Goal: Navigation & Orientation: Understand site structure

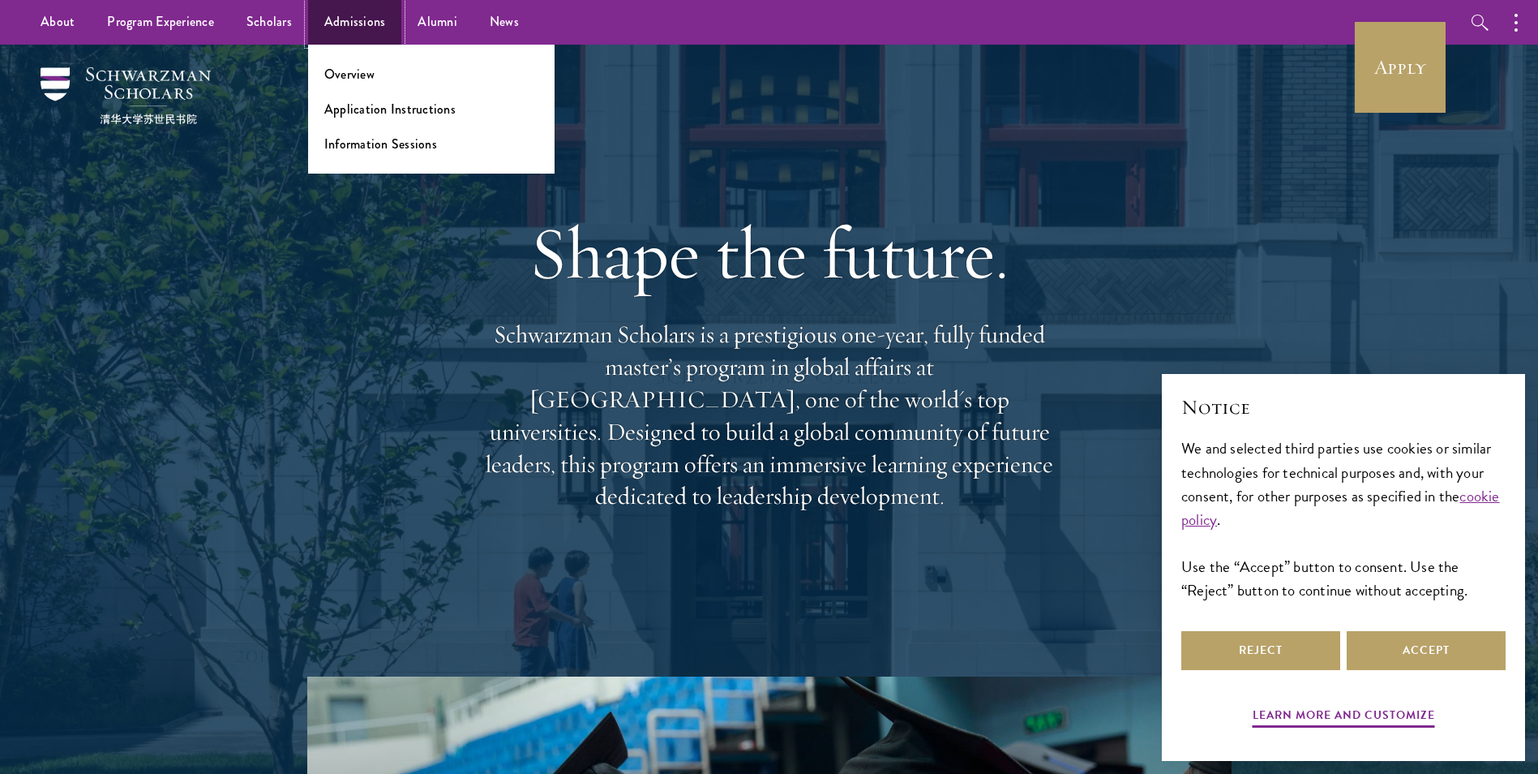
click at [375, 20] on link "Admissions" at bounding box center [355, 22] width 94 height 45
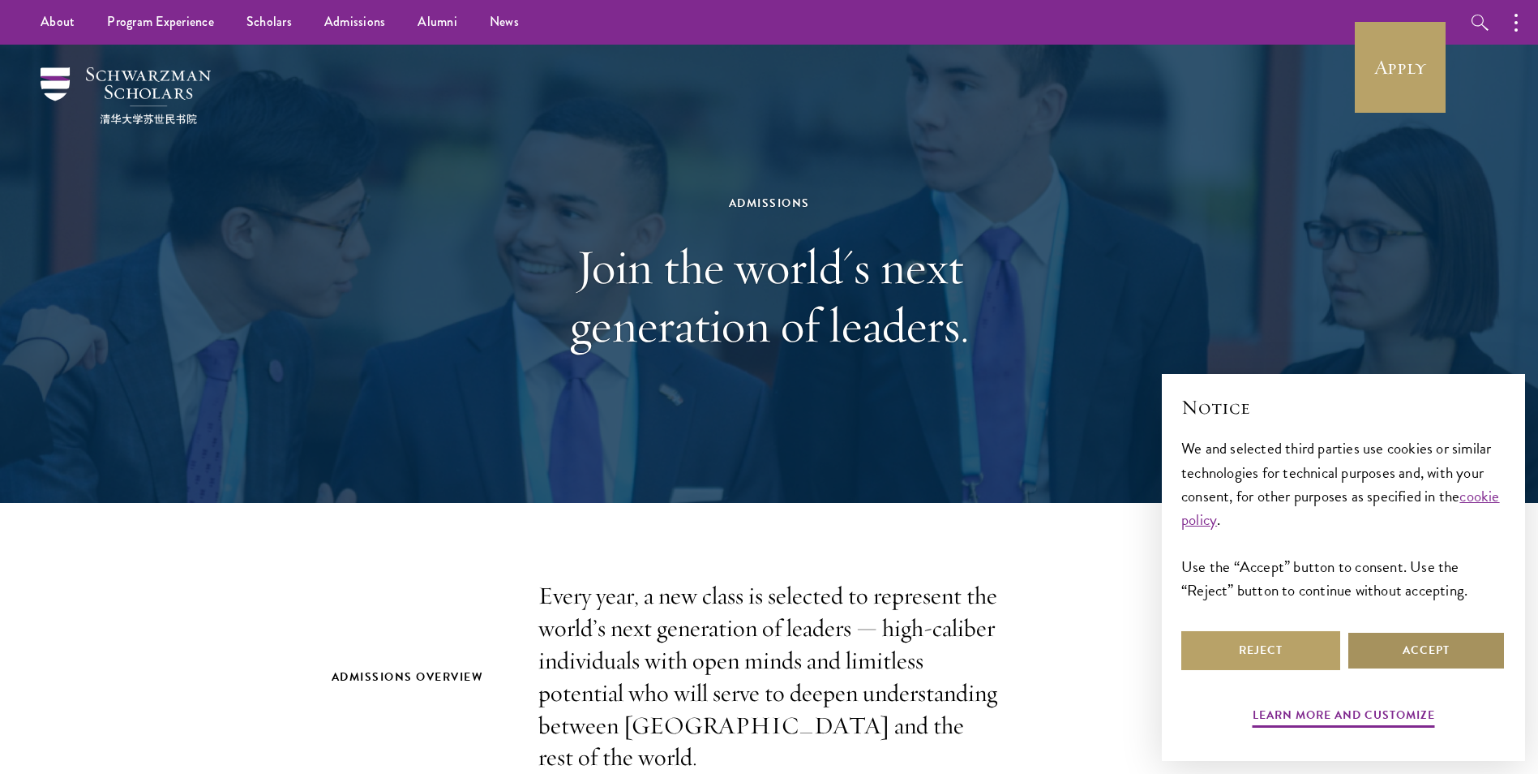
click at [1403, 653] on button "Accept" at bounding box center [1426, 650] width 159 height 39
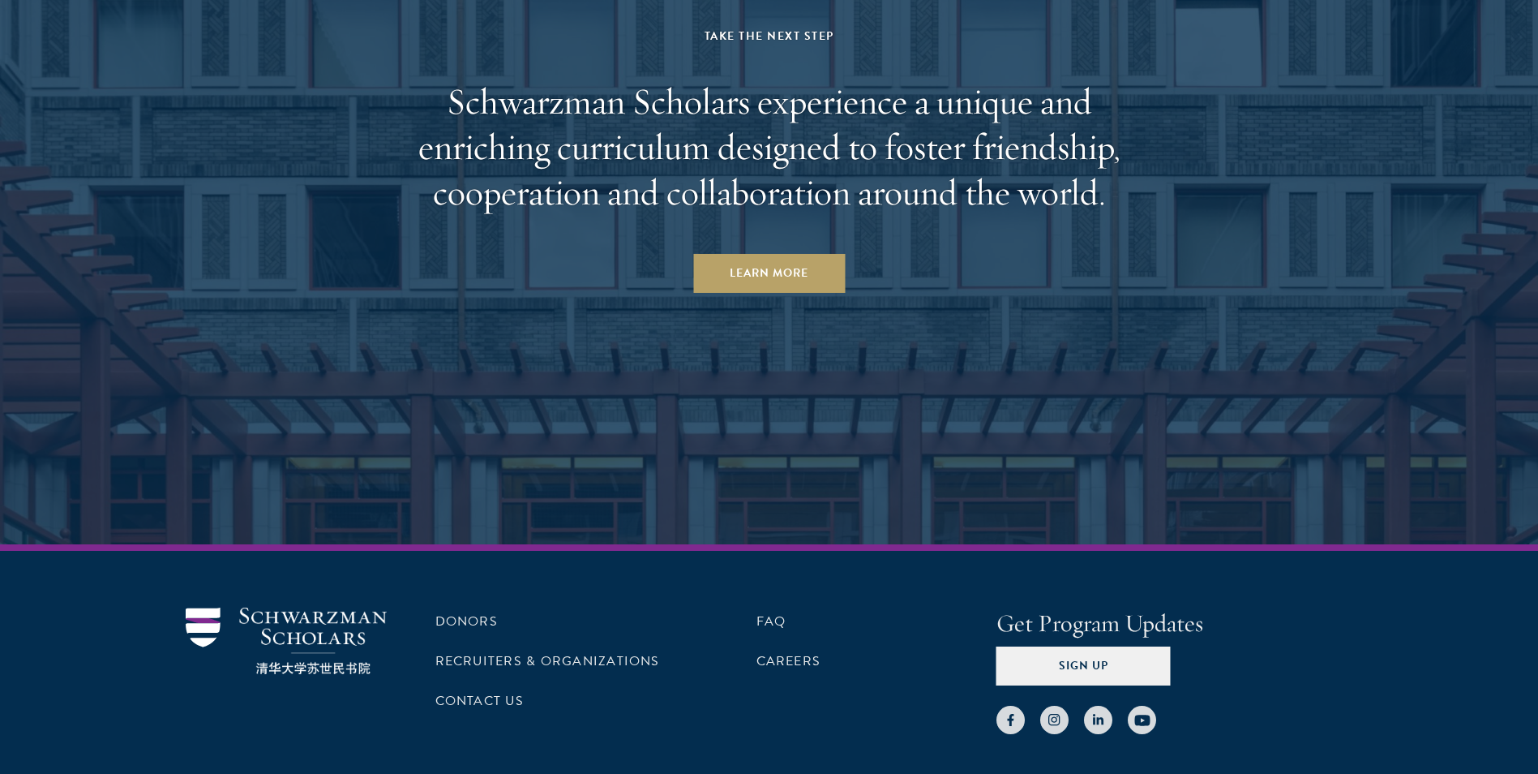
scroll to position [8522, 0]
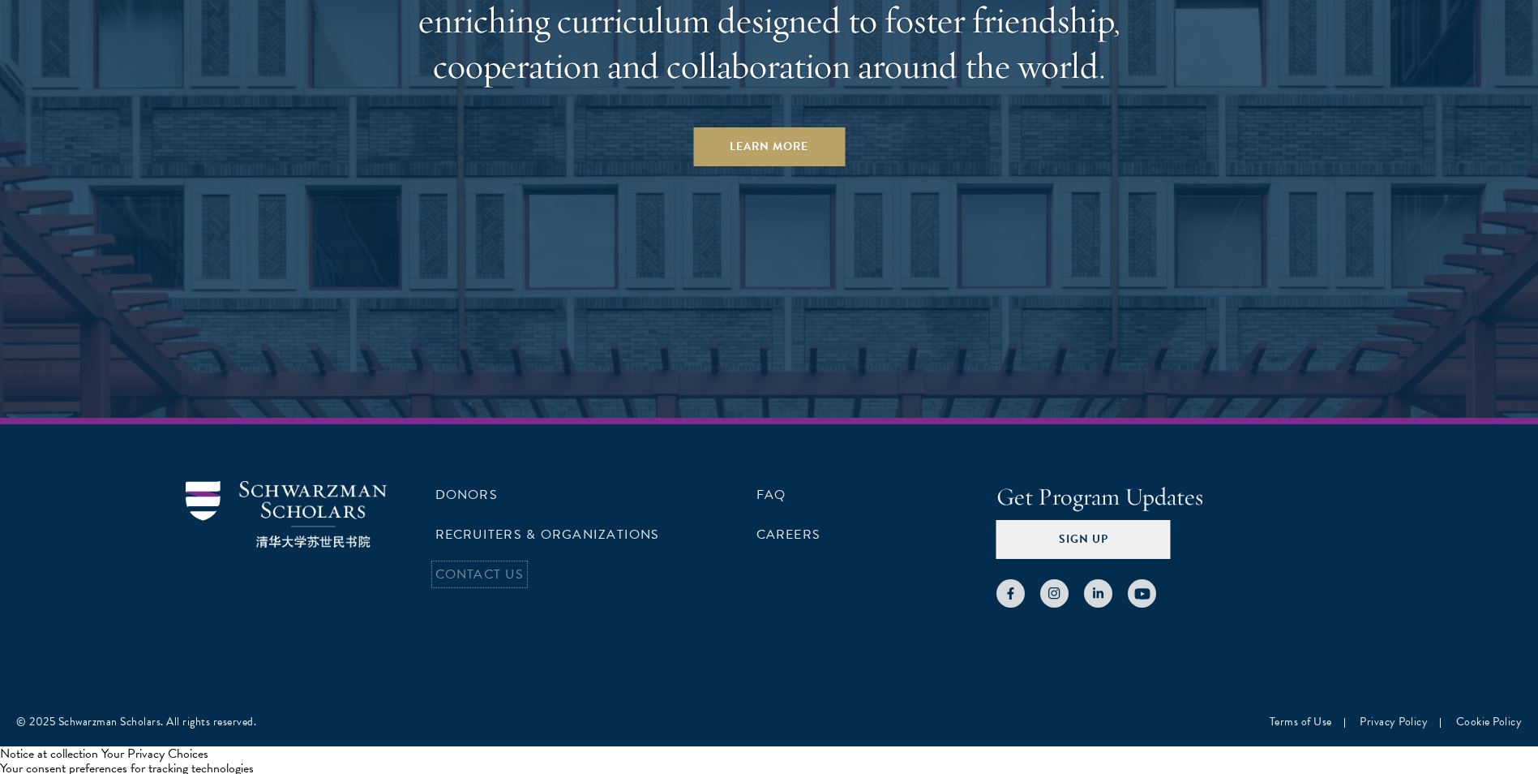
click at [491, 570] on link "Contact Us" at bounding box center [479, 573] width 88 height 19
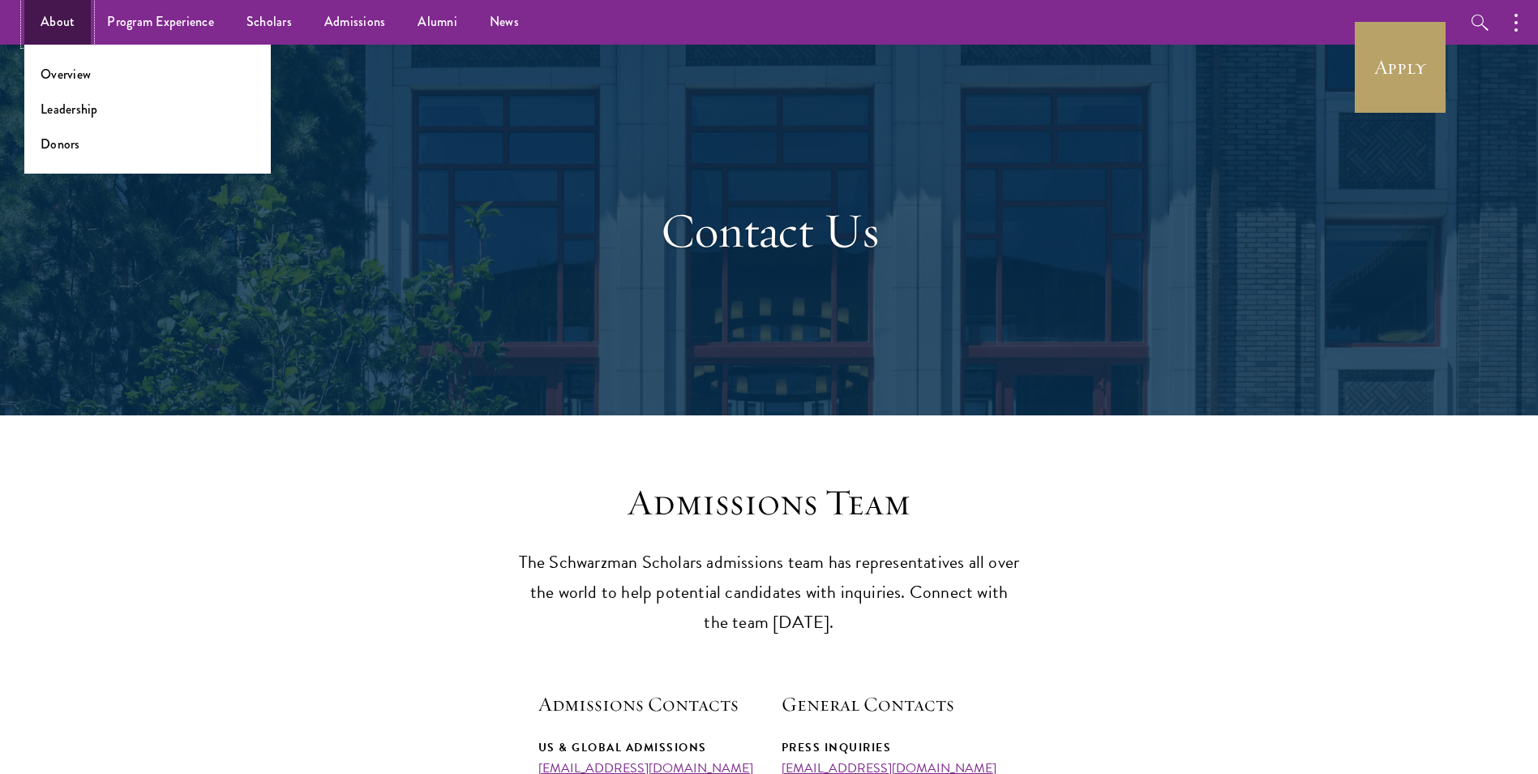
click at [59, 25] on link "About" at bounding box center [57, 22] width 66 height 45
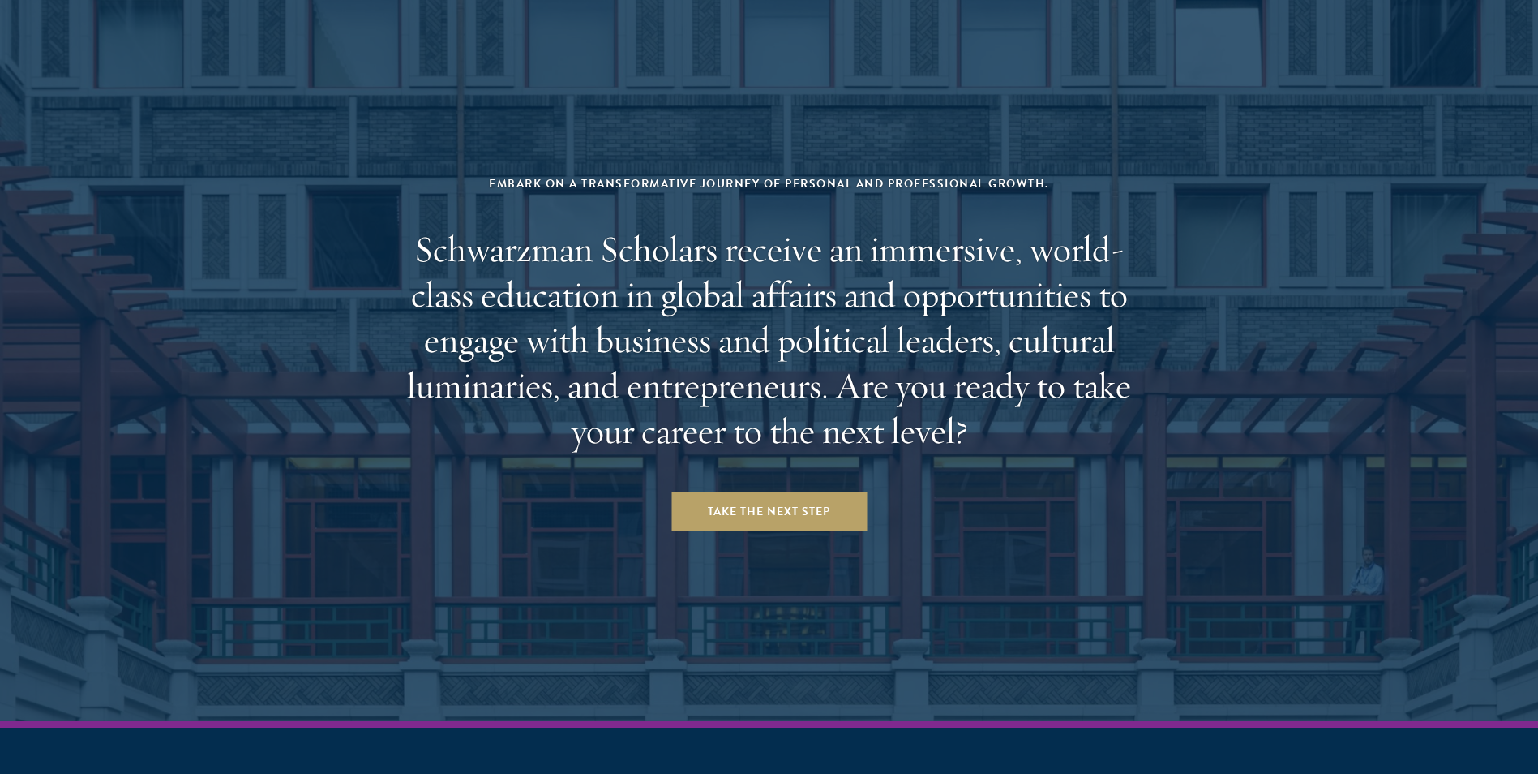
scroll to position [6781, 0]
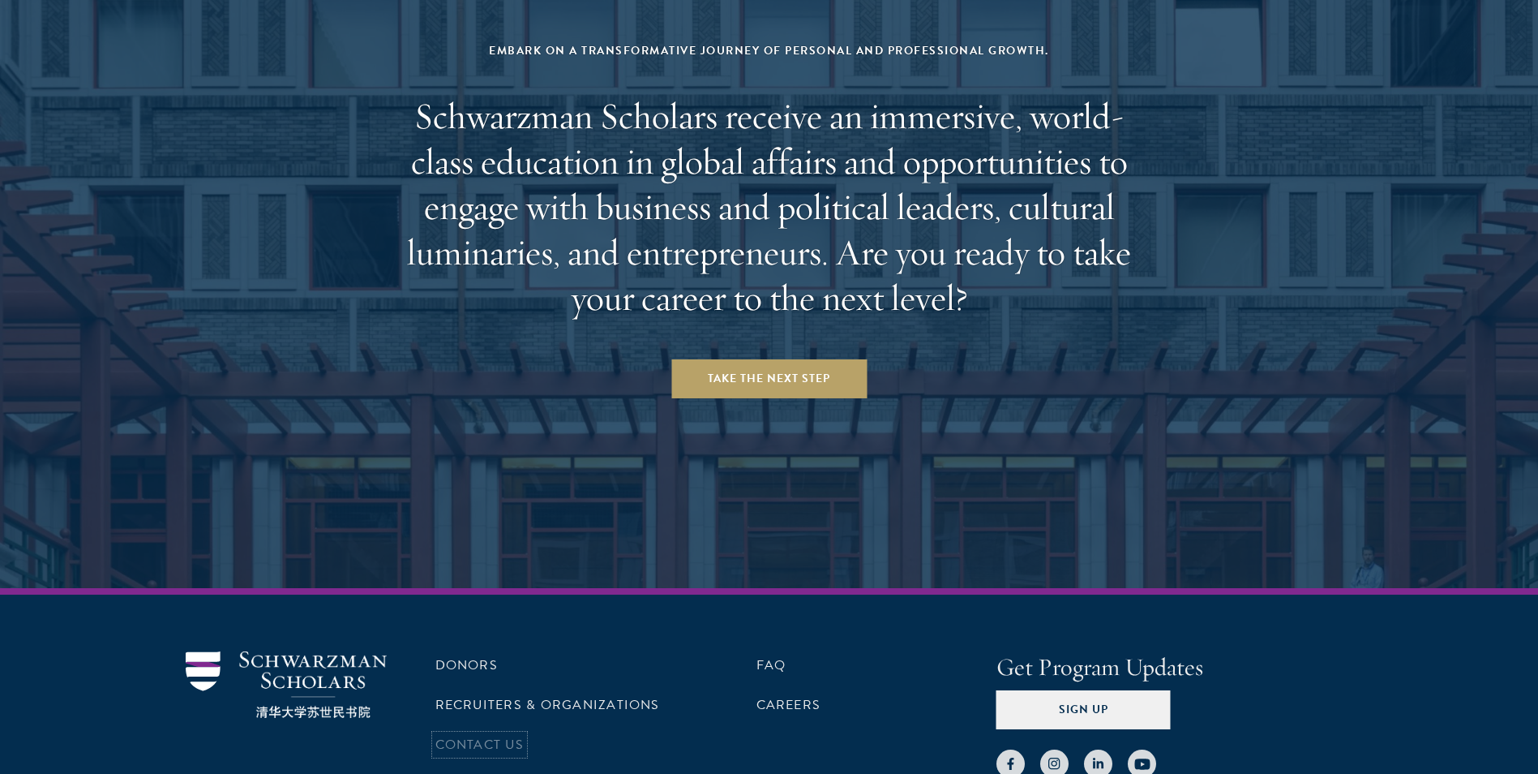
click at [517, 735] on link "Contact Us" at bounding box center [479, 744] width 88 height 19
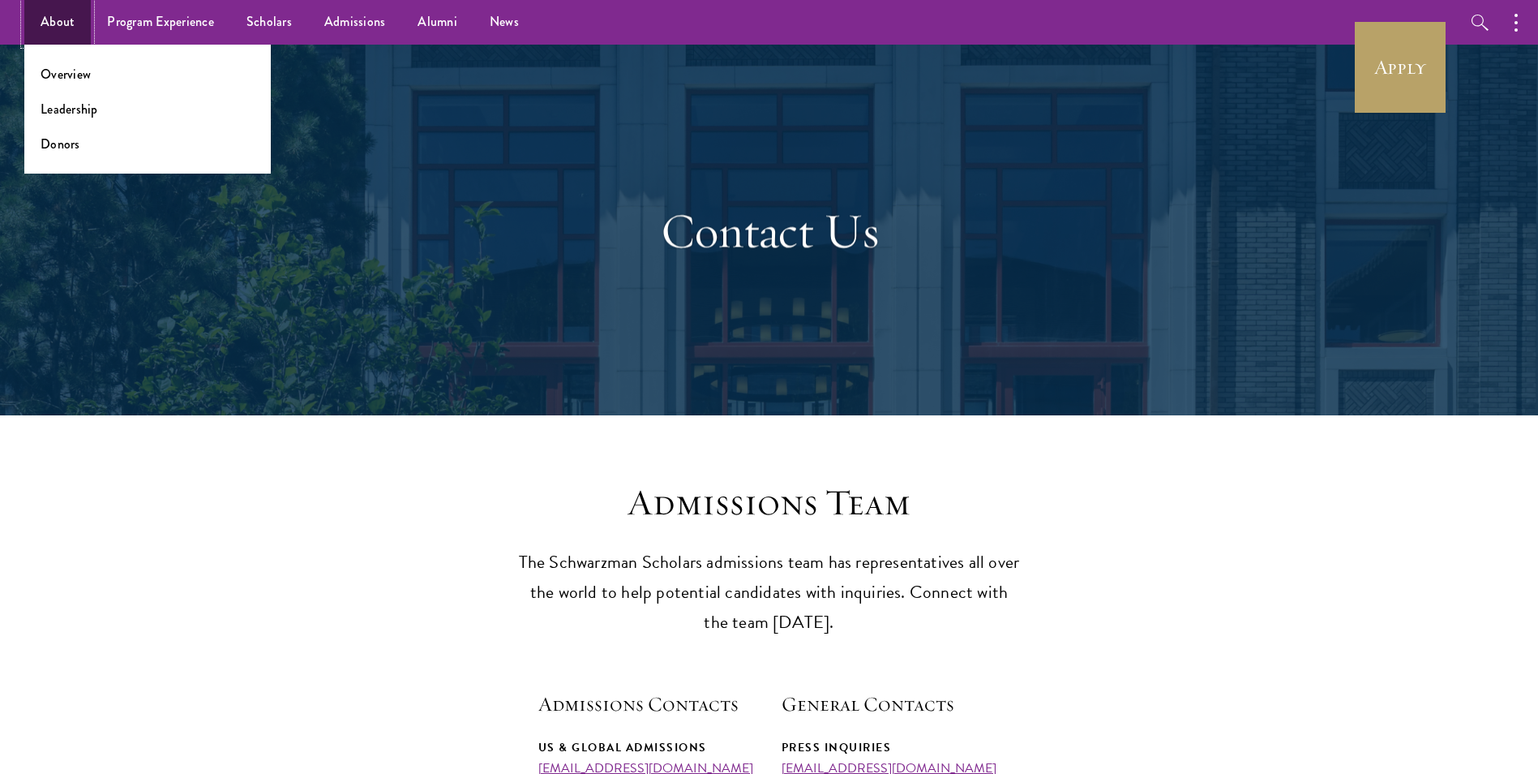
click at [47, 21] on link "About" at bounding box center [57, 22] width 66 height 45
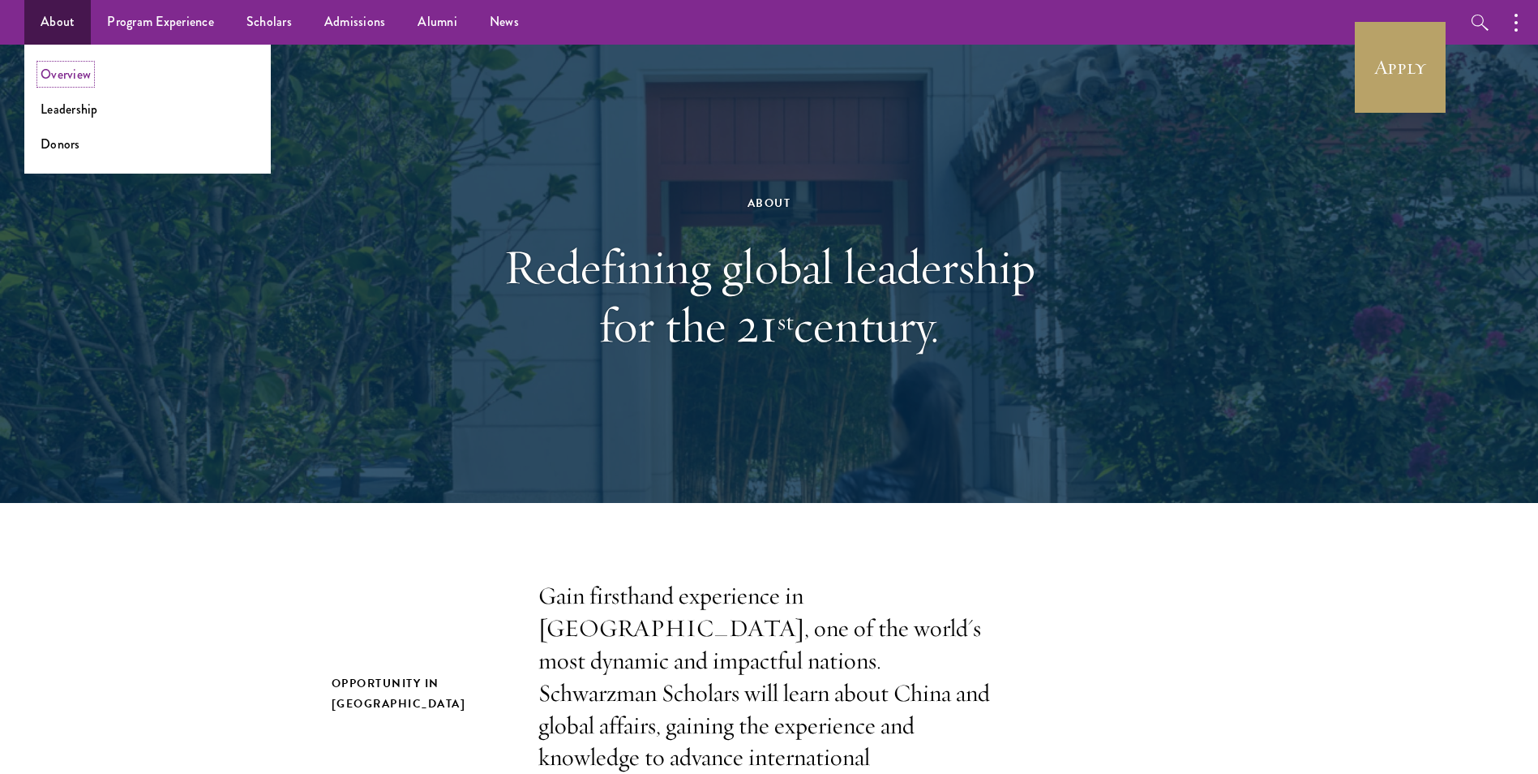
click at [62, 74] on link "Overview" at bounding box center [66, 74] width 50 height 19
